Goal: Task Accomplishment & Management: Use online tool/utility

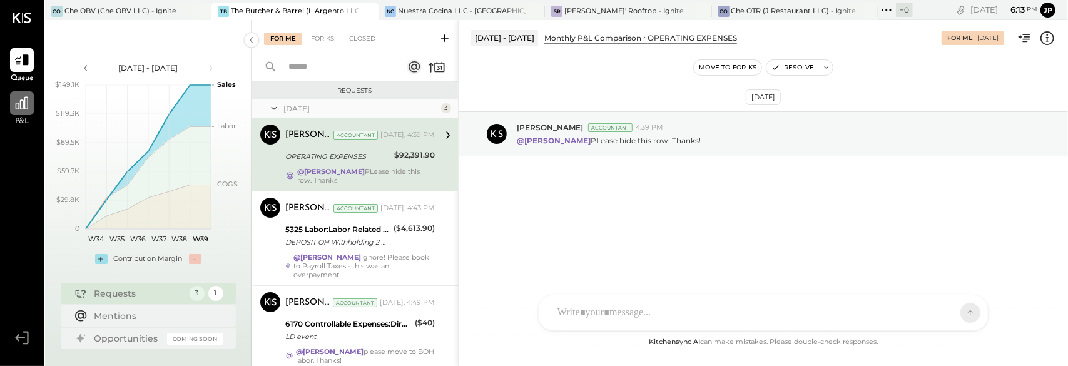
click at [28, 109] on icon at bounding box center [22, 103] width 13 height 13
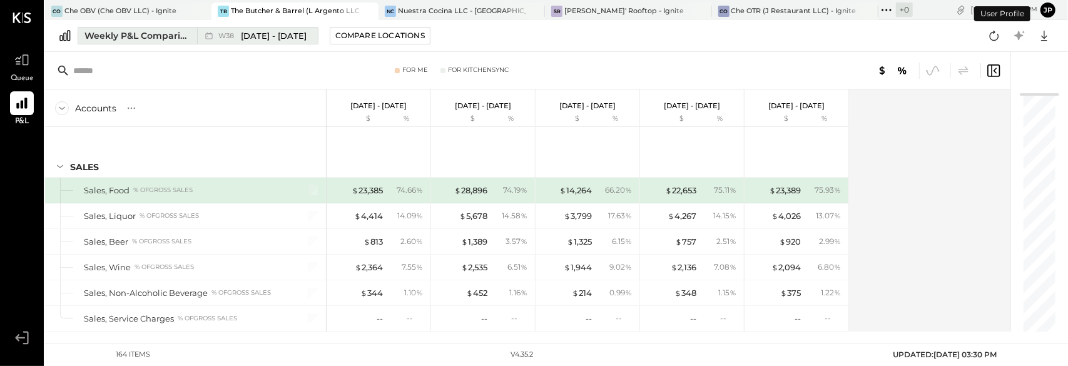
click at [151, 38] on div "Weekly P&L Comparison" at bounding box center [136, 35] width 105 height 13
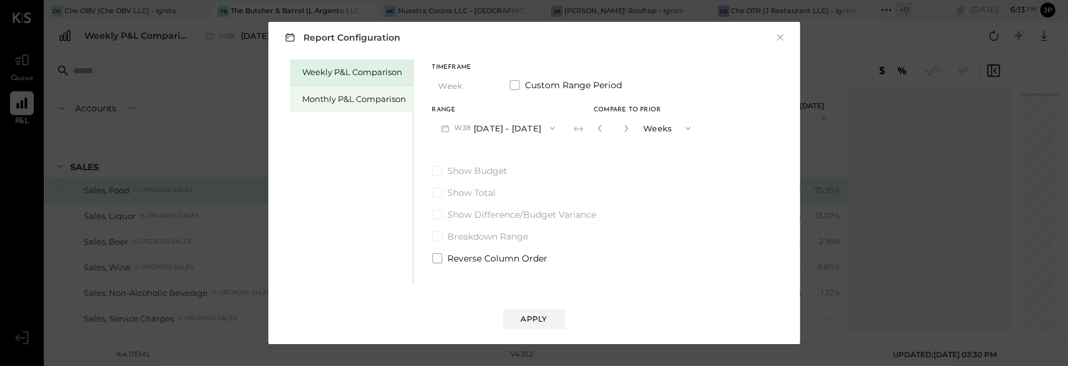
click at [365, 103] on div "Monthly P&L Comparison" at bounding box center [355, 99] width 104 height 12
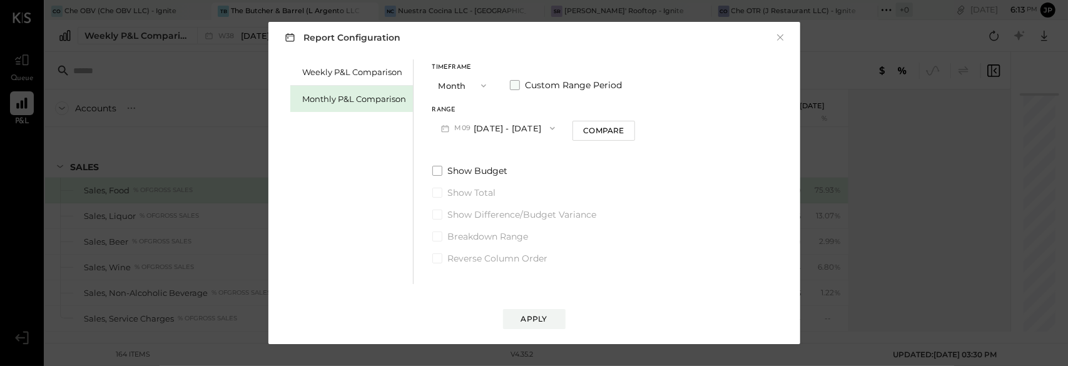
click at [511, 84] on span at bounding box center [515, 85] width 10 height 10
click at [501, 129] on icon "button" at bounding box center [496, 128] width 10 height 10
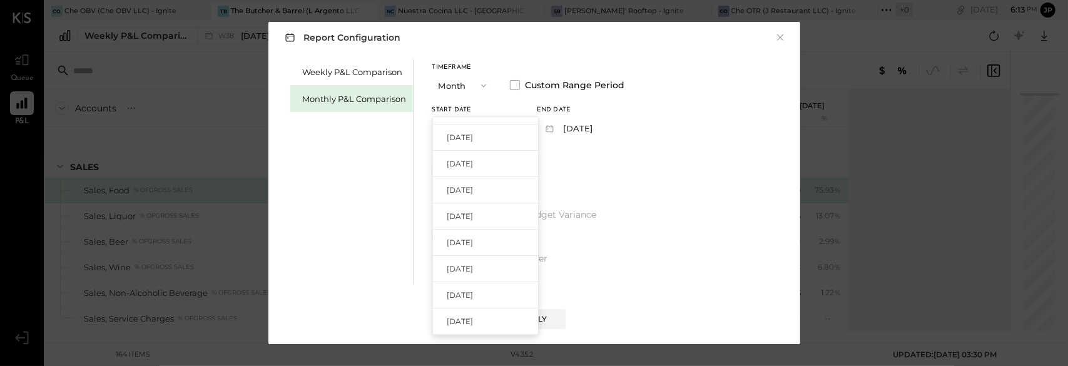
scroll to position [188, 0]
click at [508, 229] on div "[DATE]" at bounding box center [485, 231] width 105 height 26
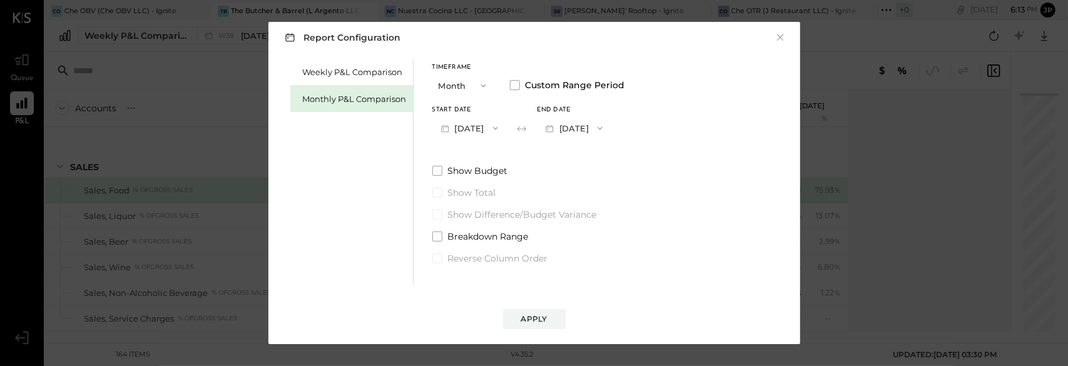
click at [611, 123] on button "[DATE]" at bounding box center [574, 127] width 74 height 23
click at [578, 132] on span "[DATE]" at bounding box center [565, 130] width 26 height 11
click at [501, 128] on span "button" at bounding box center [492, 128] width 16 height 10
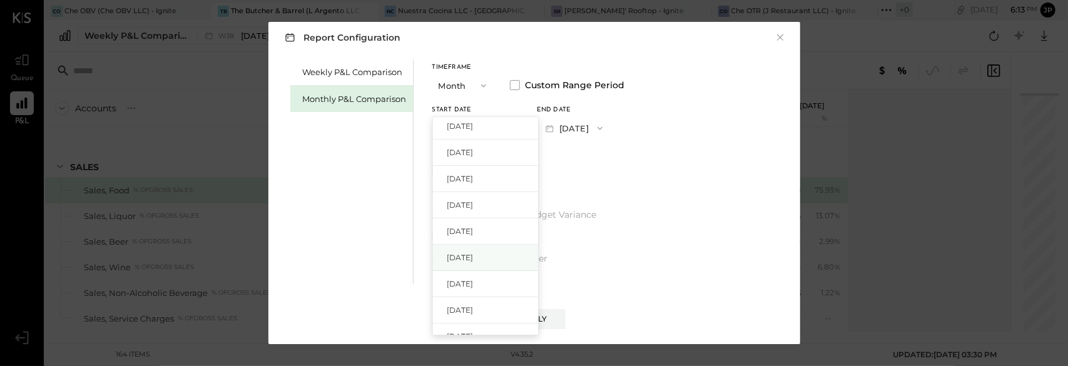
click at [474, 254] on span "[DATE]" at bounding box center [460, 257] width 26 height 11
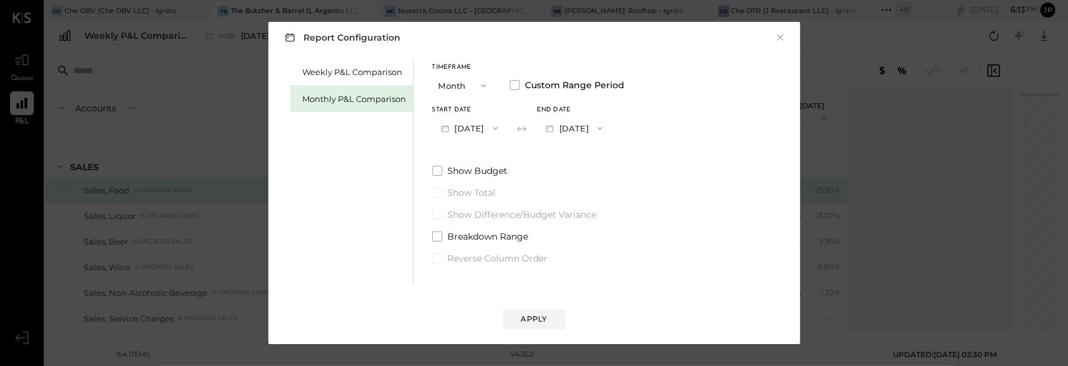
click at [605, 131] on icon "button" at bounding box center [600, 128] width 10 height 10
click at [623, 158] on div "[DATE]" at bounding box center [589, 156] width 105 height 26
click at [546, 318] on div "Apply" at bounding box center [534, 318] width 26 height 11
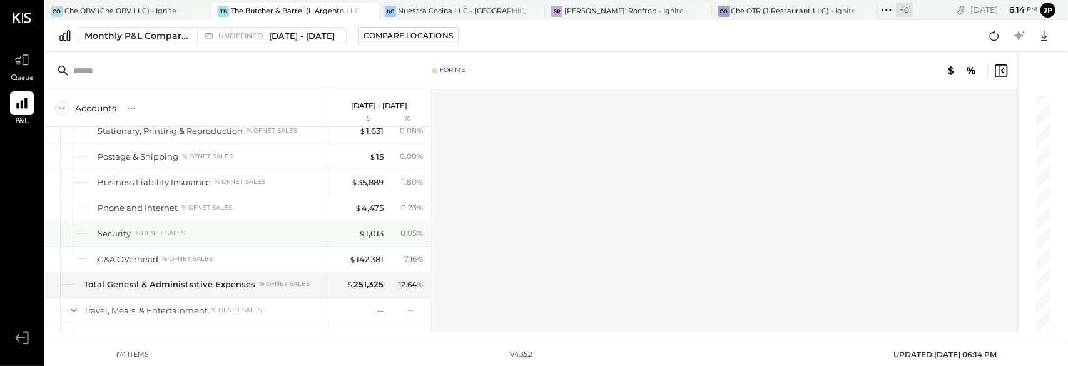
scroll to position [2830, 0]
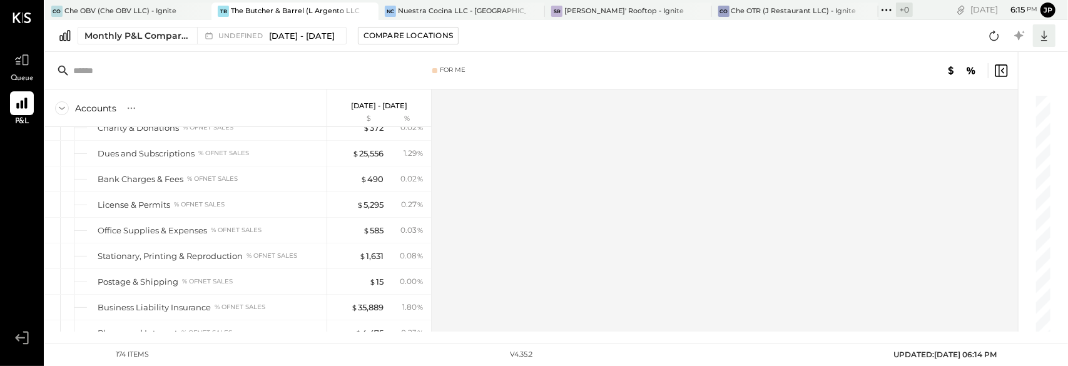
click at [1042, 33] on icon at bounding box center [1044, 36] width 16 height 16
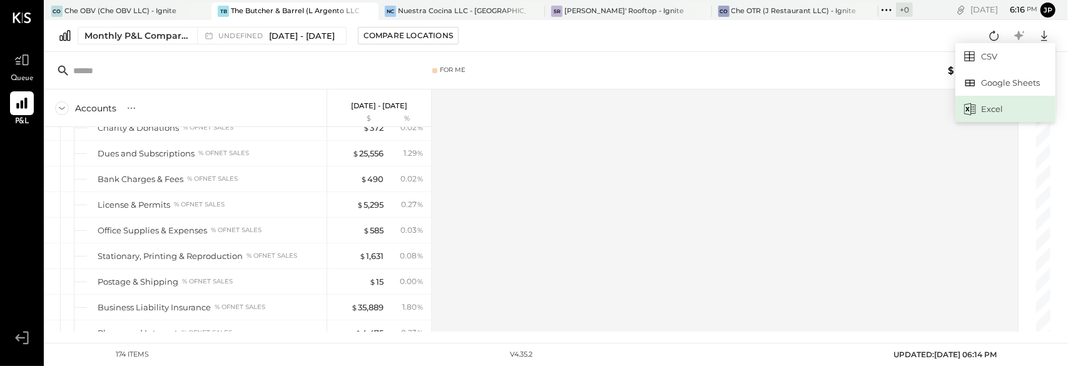
click at [984, 109] on div "Excel" at bounding box center [1005, 109] width 100 height 26
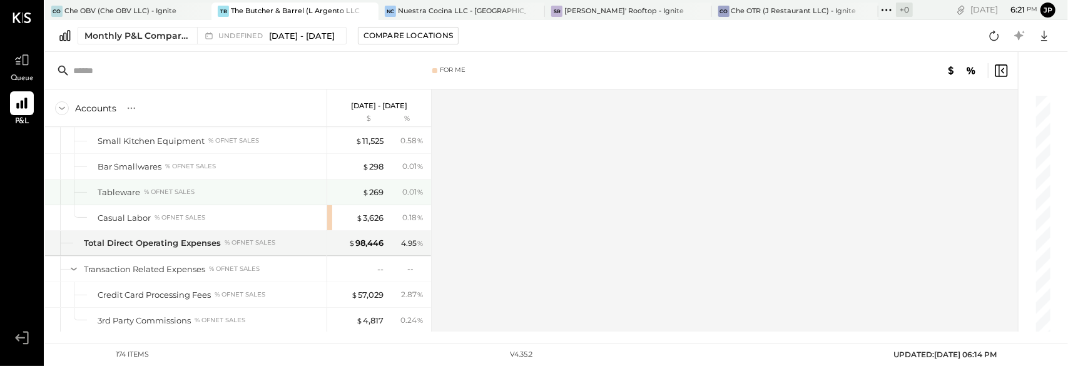
scroll to position [2079, 0]
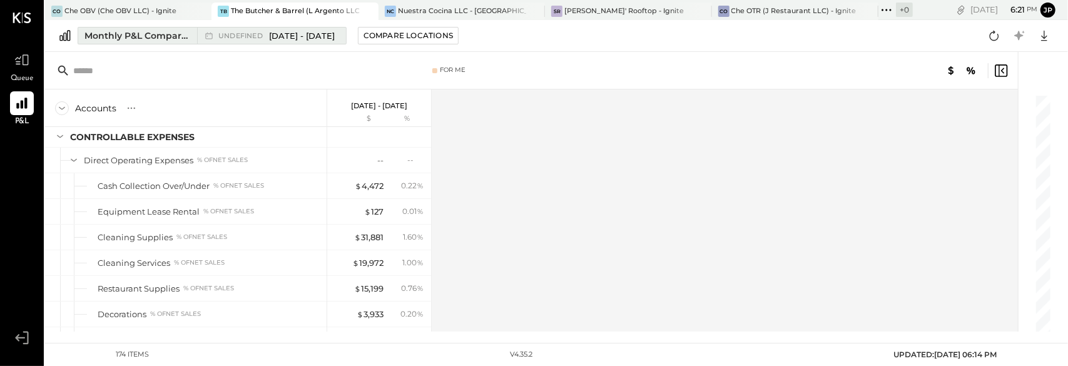
click at [113, 42] on button "Monthly P&L Comparison undefined [DATE] - [DATE]" at bounding box center [212, 36] width 269 height 18
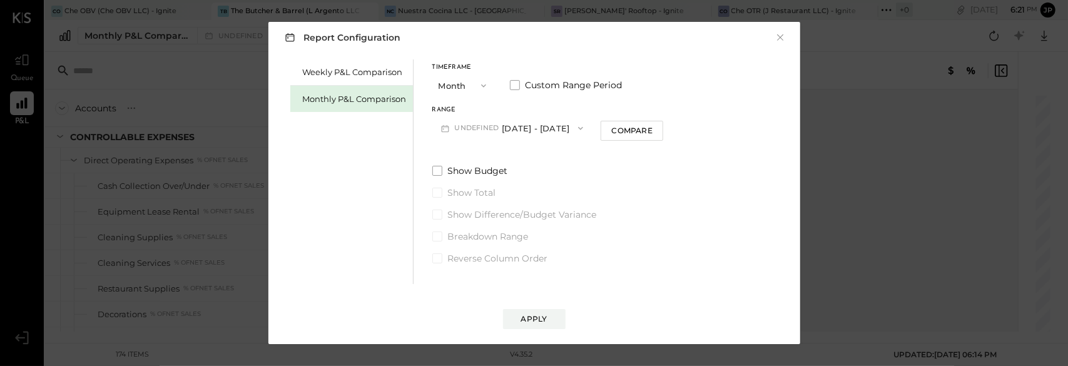
click at [479, 89] on icon "button" at bounding box center [484, 86] width 10 height 10
click at [566, 101] on div "Timeframe Month Month Quarter YTD Year Custom Range Period Range undefined [DAT…" at bounding box center [547, 101] width 231 height 75
click at [481, 83] on icon "button" at bounding box center [484, 86] width 10 height 10
click at [536, 116] on button "undefined [DATE] - [DATE]" at bounding box center [512, 127] width 160 height 23
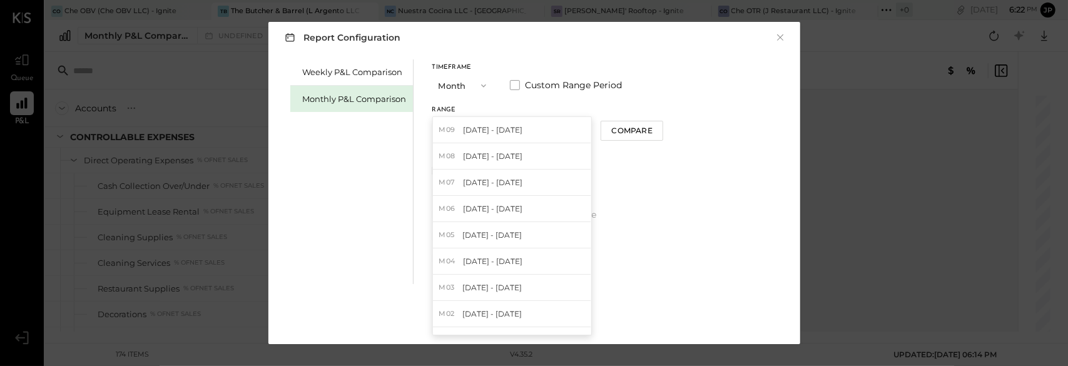
click at [546, 104] on div "Timeframe Month Custom Range Period Range undefined [DATE] - [DATE] M09 [DATE] …" at bounding box center [547, 101] width 231 height 75
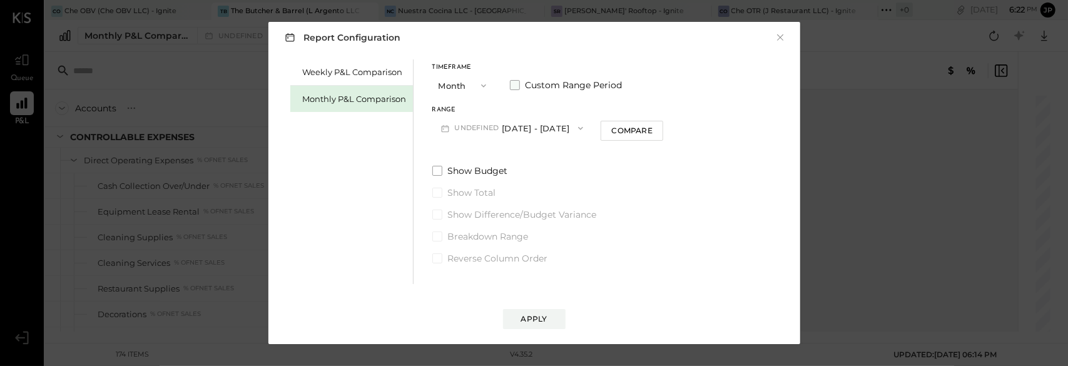
click at [511, 89] on span at bounding box center [515, 85] width 10 height 10
